Goal: Task Accomplishment & Management: Manage account settings

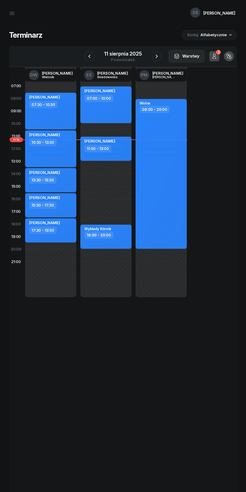
click at [157, 56] on icon "button" at bounding box center [157, 57] width 2 height 4
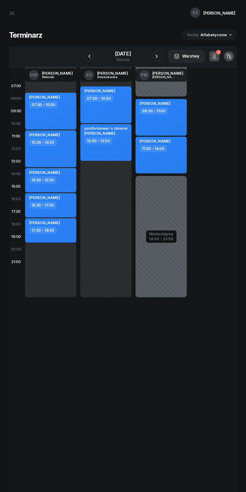
click at [179, 167] on div "[PERSON_NAME] 11:00 - 14:00" at bounding box center [161, 155] width 51 height 37
select select "11"
select select "14"
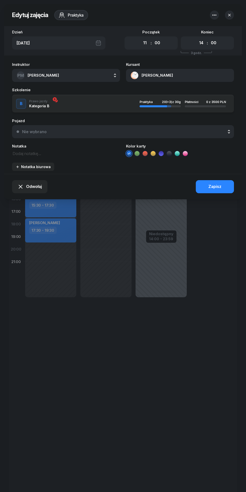
click at [34, 187] on span "Odwołaj" at bounding box center [34, 186] width 16 height 7
click at [17, 151] on link "Kursant odwołał" at bounding box center [33, 156] width 66 height 13
